Goal: Information Seeking & Learning: Learn about a topic

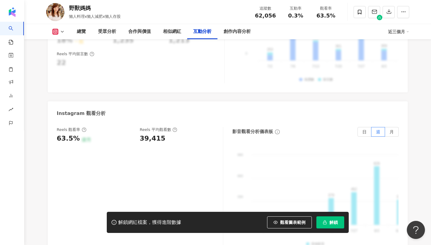
scroll to position [1337, 0]
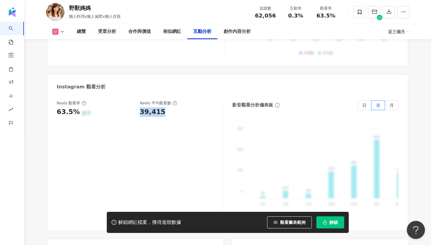
drag, startPoint x: 163, startPoint y: 101, endPoint x: 137, endPoint y: 103, distance: 26.4
click at [137, 103] on div "Reels 觀看率 63.5% 優秀 Reels 平均觀看數 39,415" at bounding box center [137, 109] width 160 height 16
drag, startPoint x: 318, startPoint y: 14, endPoint x: 336, endPoint y: 17, distance: 18.1
click at [336, 17] on div "63.5%" at bounding box center [325, 16] width 23 height 6
drag, startPoint x: 290, startPoint y: 14, endPoint x: 303, endPoint y: 16, distance: 13.7
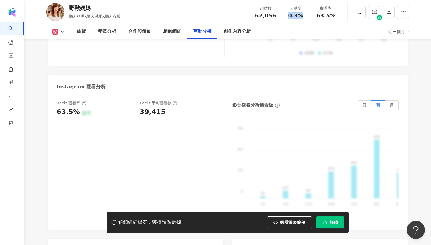
click at [303, 16] on div "0.3%" at bounding box center [295, 16] width 23 height 6
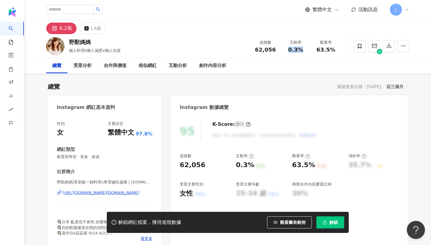
click at [326, 219] on button "解鎖" at bounding box center [330, 223] width 28 height 12
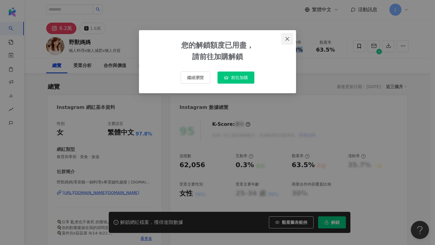
click at [292, 39] on span "Close" at bounding box center [287, 39] width 12 height 5
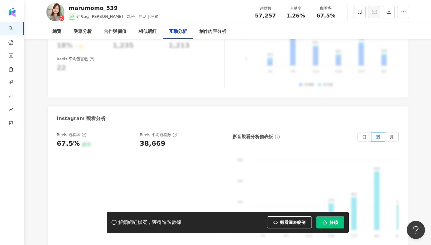
scroll to position [1305, 0]
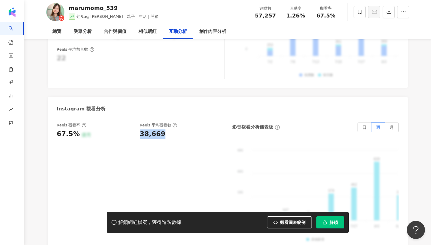
drag, startPoint x: 160, startPoint y: 125, endPoint x: 139, endPoint y: 125, distance: 21.2
click at [139, 125] on div "Reels 觀看率 67.5% 優秀 Reels 平均觀看數 38,669" at bounding box center [137, 131] width 160 height 16
copy div "38,669"
copy span "67.5%"
drag, startPoint x: 317, startPoint y: 14, endPoint x: 333, endPoint y: 17, distance: 16.3
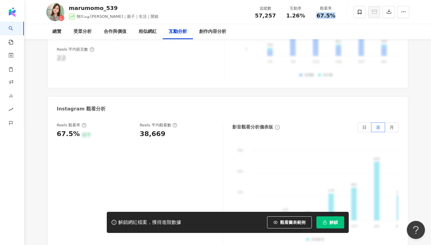
click at [333, 17] on div "67.5%" at bounding box center [325, 16] width 23 height 6
copy span "1.26%"
drag, startPoint x: 286, startPoint y: 16, endPoint x: 310, endPoint y: 16, distance: 24.2
click at [310, 16] on div "互動率 1.26%" at bounding box center [295, 11] width 30 height 13
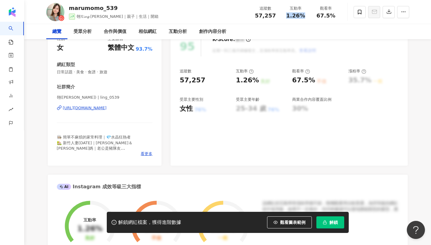
scroll to position [0, 0]
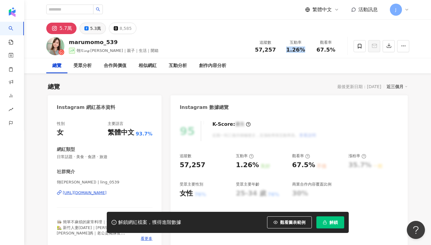
click at [98, 25] on div "5.3萬" at bounding box center [95, 28] width 11 height 8
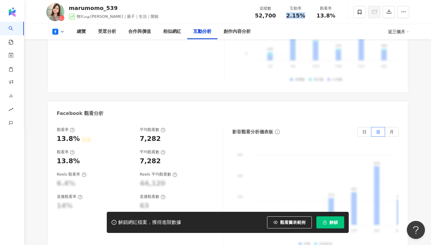
scroll to position [1116, 0]
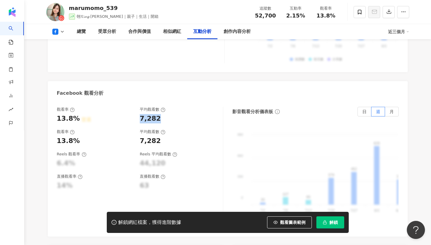
copy div "7,282"
drag, startPoint x: 138, startPoint y: 109, endPoint x: 175, endPoint y: 109, distance: 36.6
click at [175, 109] on div "觀看率 13.8% 普通 平均觀看數 7,282" at bounding box center [137, 115] width 160 height 16
drag, startPoint x: 287, startPoint y: 15, endPoint x: 306, endPoint y: 15, distance: 19.3
click at [306, 15] on div "2.15%" at bounding box center [295, 16] width 23 height 6
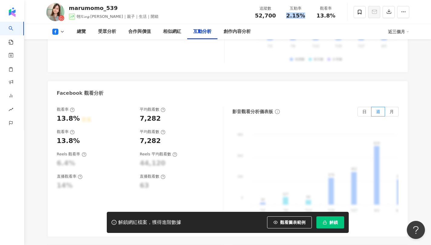
copy span "2.15%"
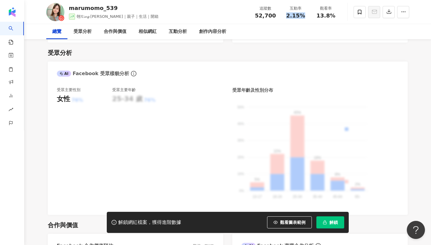
scroll to position [0, 0]
